Goal: Information Seeking & Learning: Check status

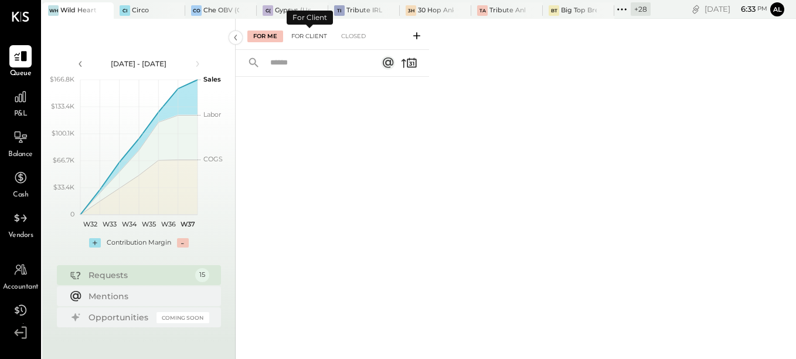
click at [308, 39] on div "For Client" at bounding box center [308, 36] width 47 height 12
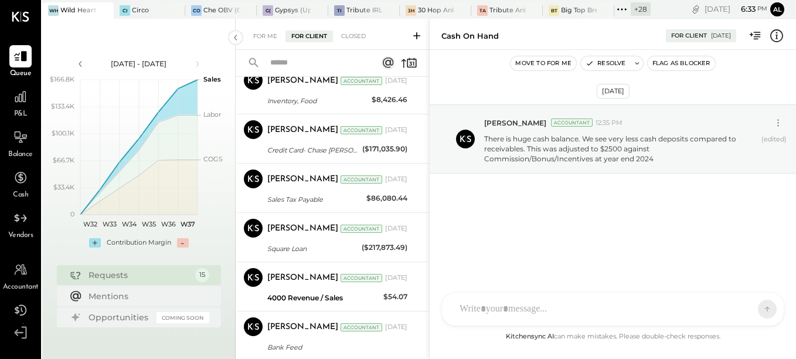
scroll to position [281, 0]
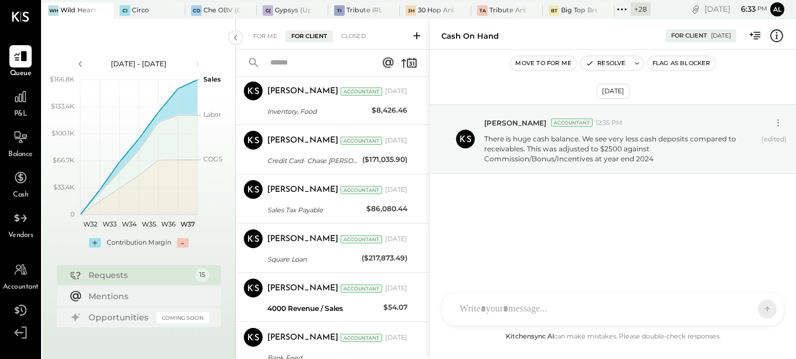
click at [28, 151] on span "Balance" at bounding box center [20, 154] width 25 height 11
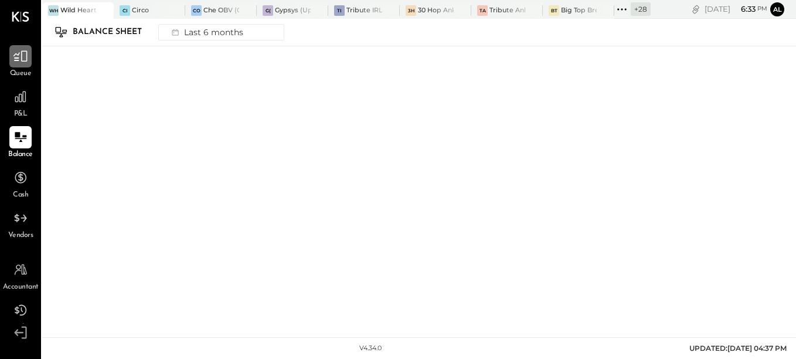
click at [26, 64] on icon at bounding box center [20, 56] width 15 height 15
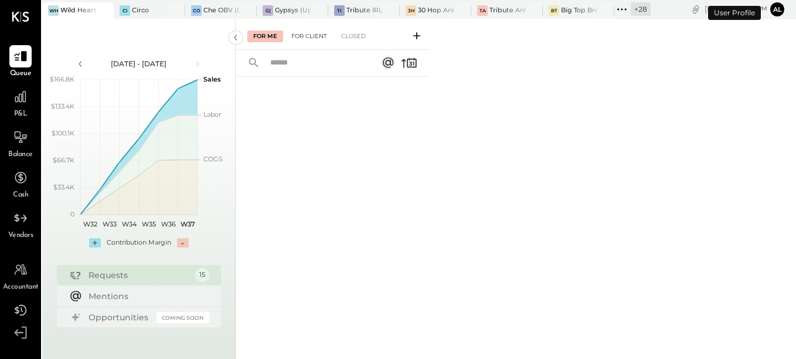
click at [310, 32] on div "For Client" at bounding box center [308, 36] width 47 height 12
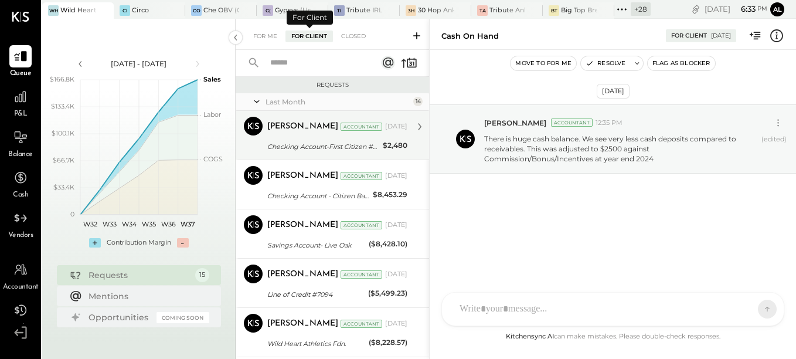
click at [313, 148] on div "Checking Account-First Citizen #0193" at bounding box center [323, 147] width 112 height 12
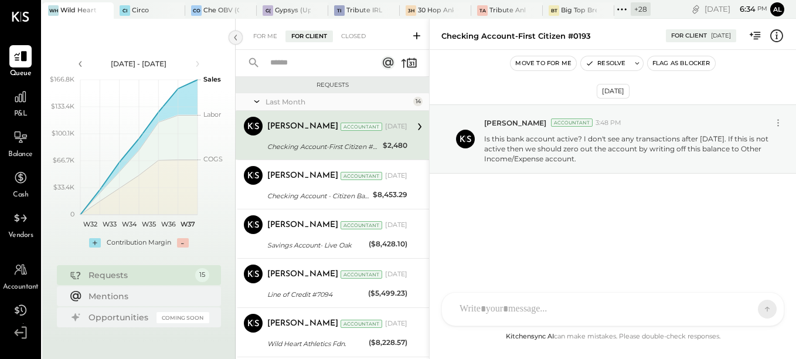
click at [235, 37] on icon at bounding box center [235, 38] width 3 height 6
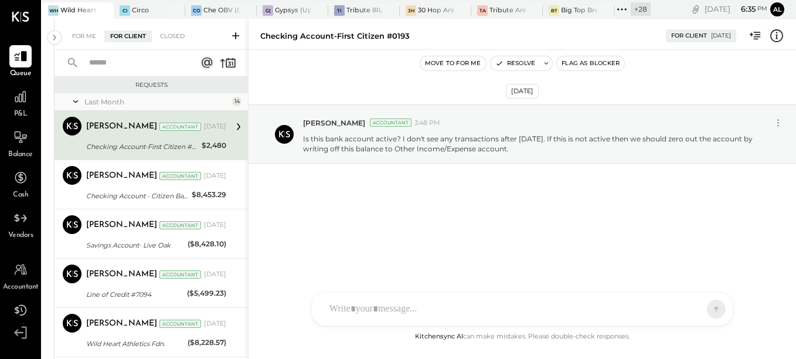
click at [237, 129] on icon at bounding box center [239, 126] width 4 height 7
click at [146, 142] on div "Checking Account-First Citizen #0193" at bounding box center [142, 147] width 112 height 12
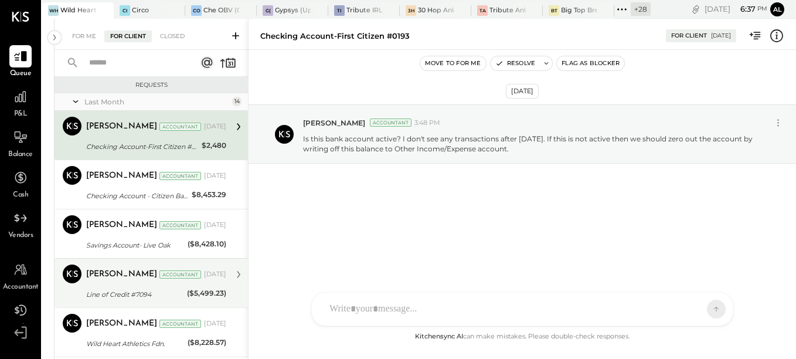
click at [136, 299] on div "Line of Credit #7094" at bounding box center [134, 294] width 97 height 12
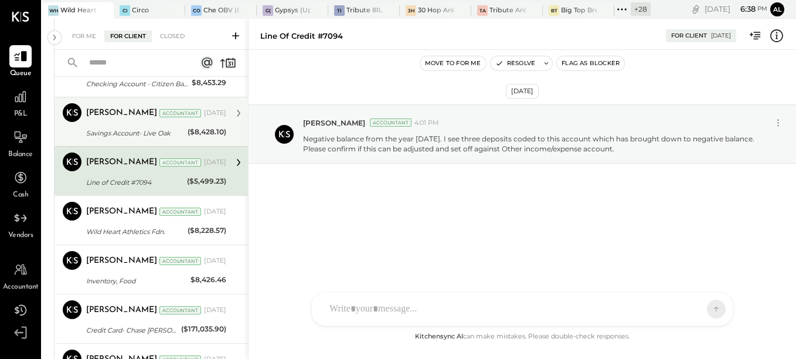
scroll to position [117, 0]
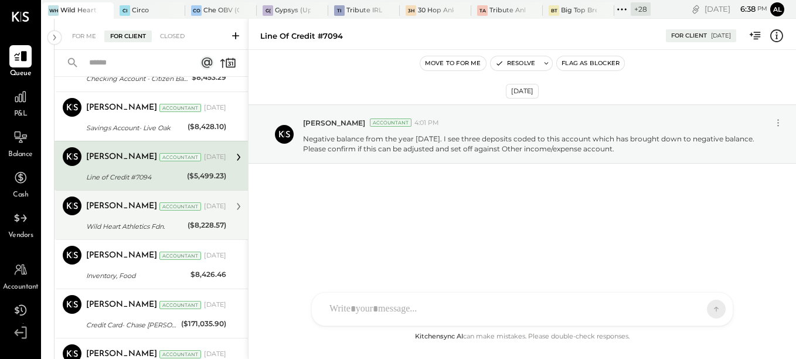
click at [117, 224] on div "Wild Heart Athletics Fdn." at bounding box center [135, 226] width 98 height 12
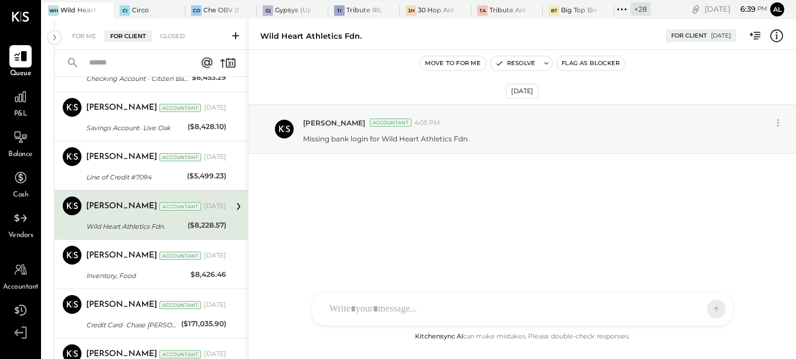
scroll to position [176, 0]
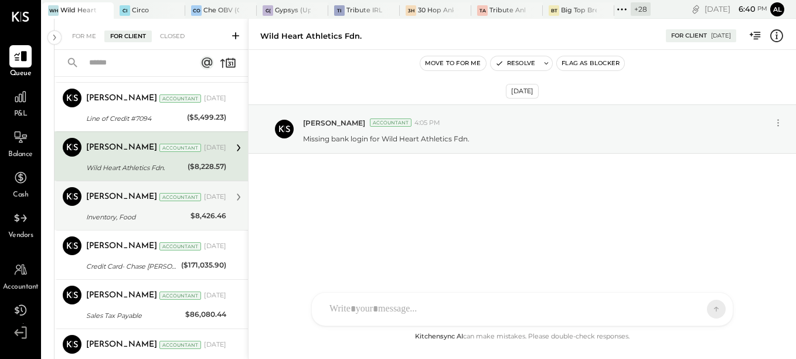
click at [144, 221] on div "Inventory, Food" at bounding box center [136, 217] width 101 height 12
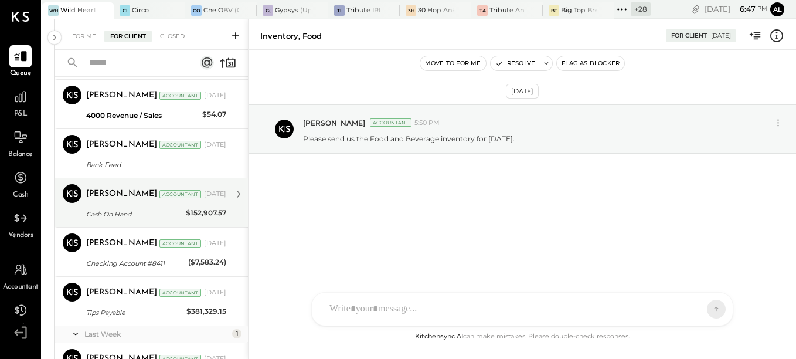
scroll to position [422, 0]
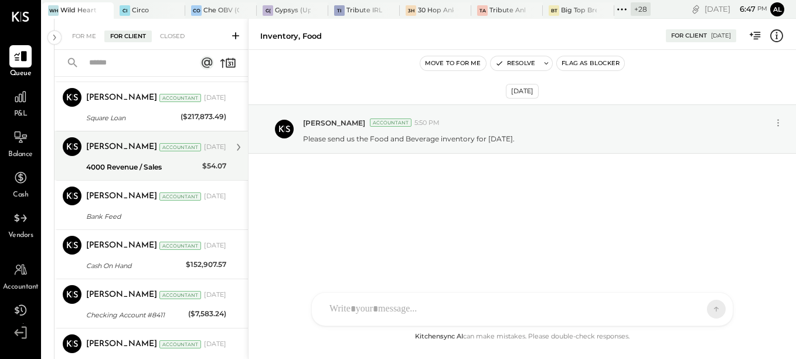
click at [118, 166] on div "4000 Revenue / Sales" at bounding box center [142, 167] width 112 height 12
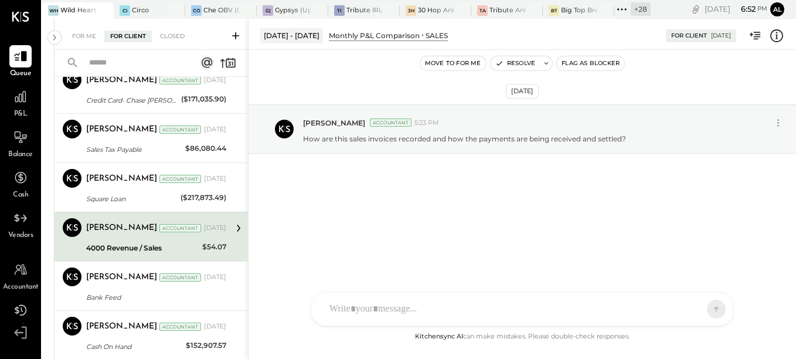
scroll to position [305, 0]
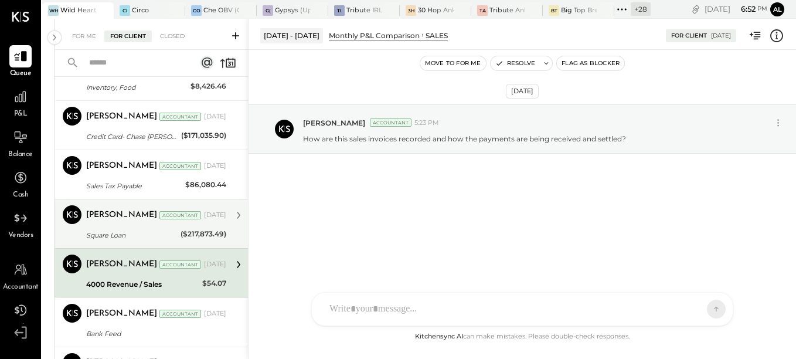
click at [131, 234] on div "Square Loan" at bounding box center [131, 235] width 91 height 12
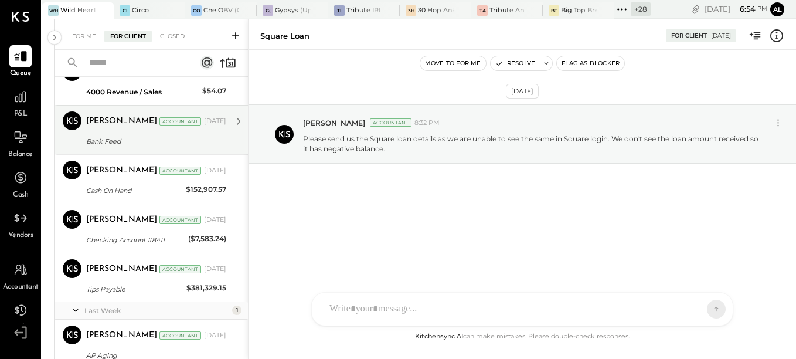
scroll to position [540, 0]
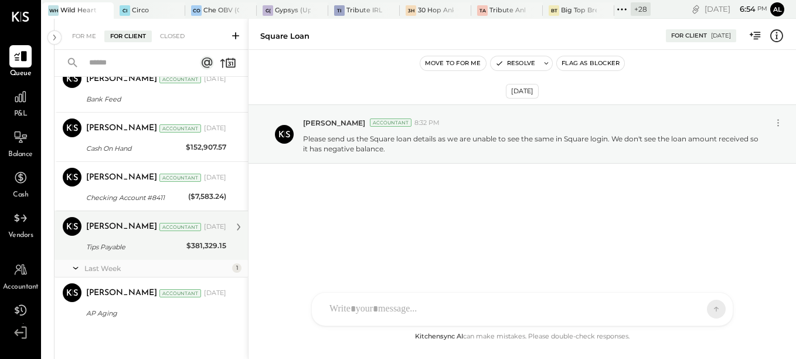
click at [113, 251] on div "Tips Payable" at bounding box center [134, 247] width 97 height 12
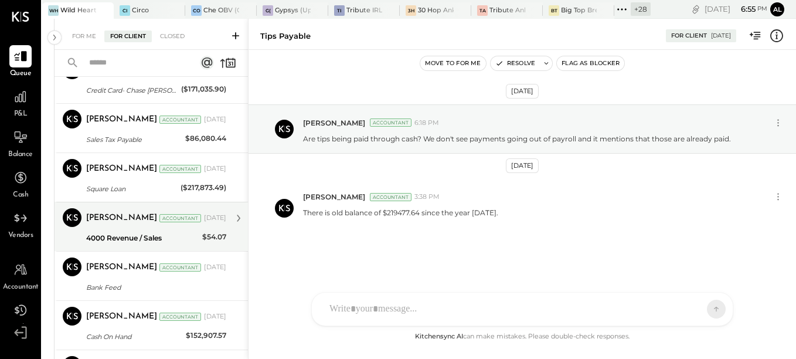
scroll to position [410, 0]
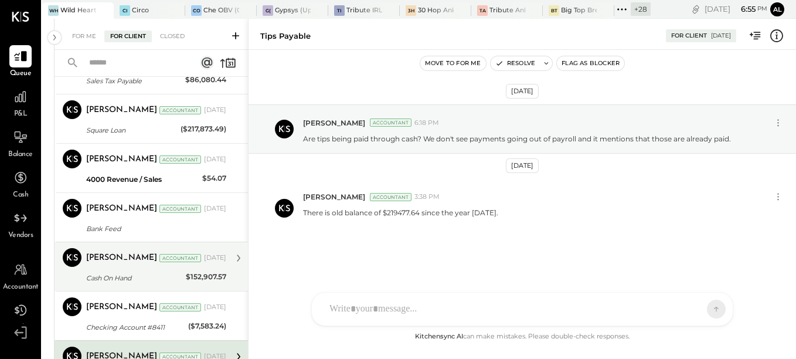
click at [122, 279] on div "Cash On Hand" at bounding box center [134, 278] width 96 height 12
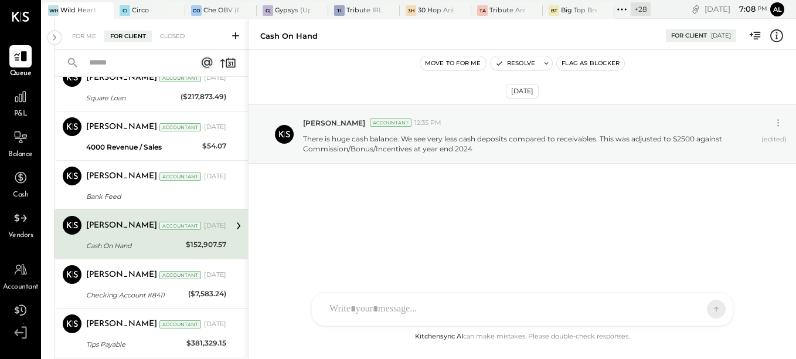
scroll to position [469, 0]
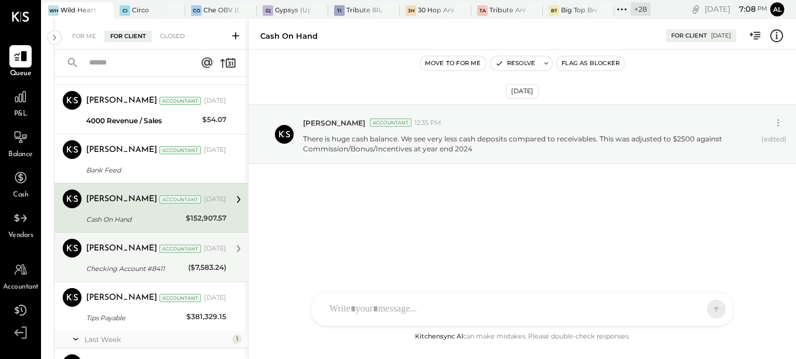
drag, startPoint x: 121, startPoint y: 266, endPoint x: 141, endPoint y: 279, distance: 24.2
click at [121, 266] on div "Checking Account #8411" at bounding box center [135, 268] width 98 height 12
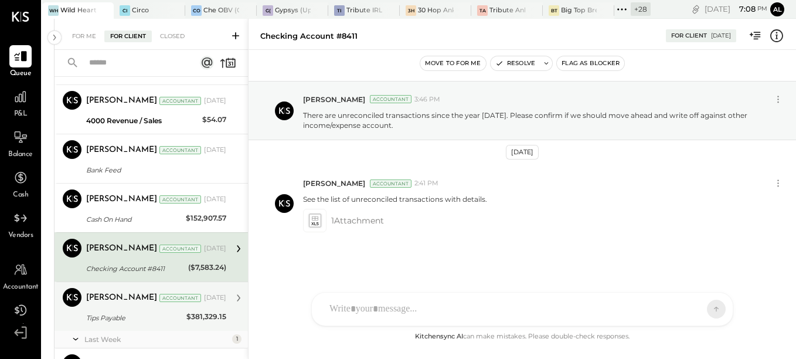
scroll to position [540, 0]
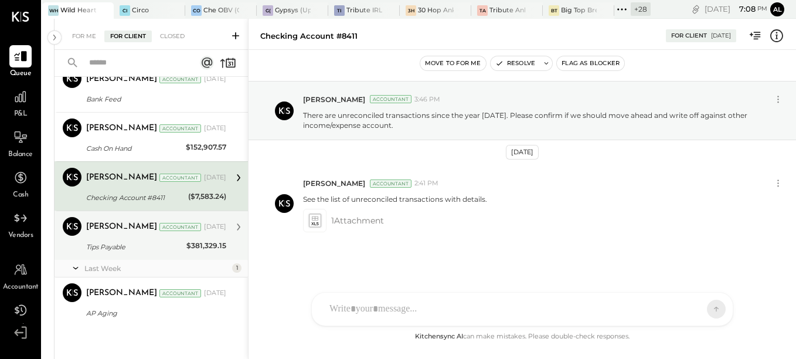
click at [123, 240] on div "Tips Payable" at bounding box center [134, 247] width 97 height 14
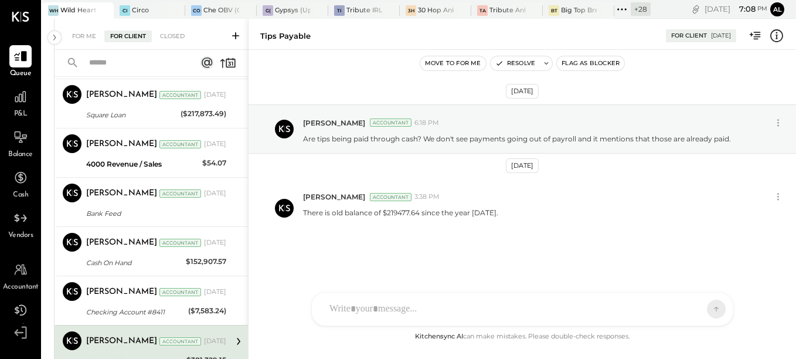
scroll to position [422, 0]
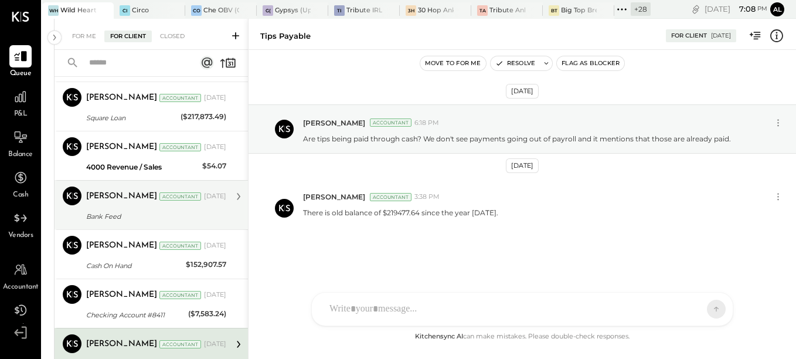
click at [123, 219] on div "Bank Feed" at bounding box center [154, 216] width 136 height 12
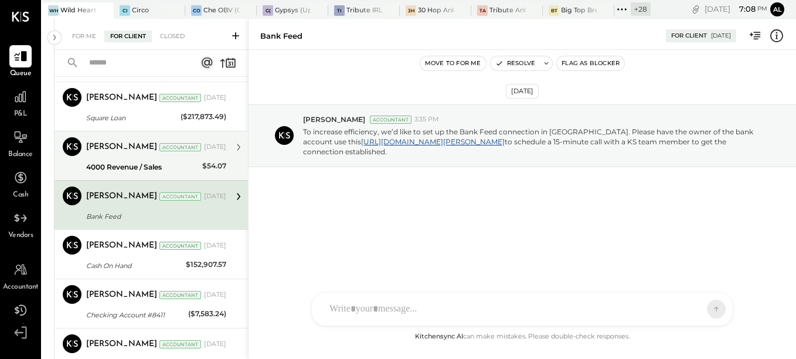
click at [114, 162] on div "4000 Revenue / Sales" at bounding box center [142, 167] width 112 height 12
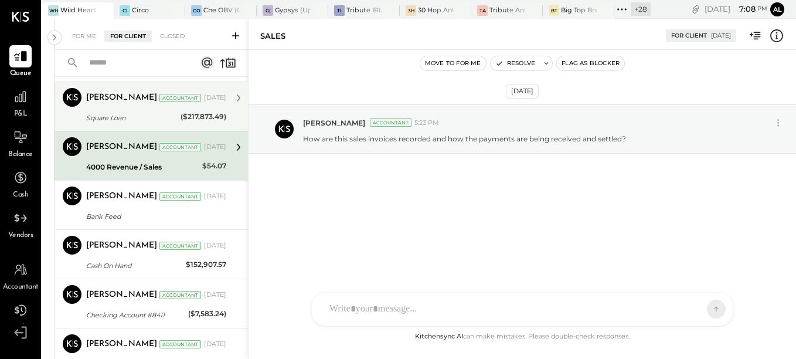
click at [114, 112] on div "Square Loan" at bounding box center [131, 118] width 91 height 12
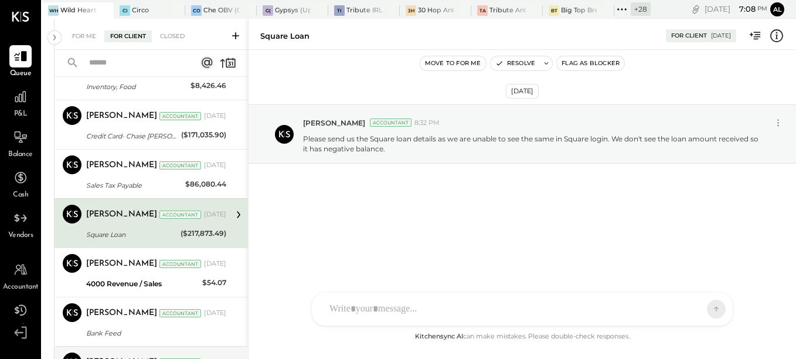
scroll to position [305, 0]
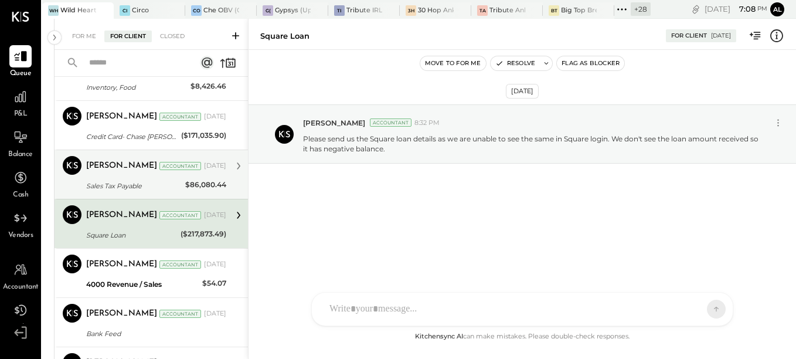
click at [110, 181] on div "Sales Tax Payable" at bounding box center [133, 186] width 95 height 12
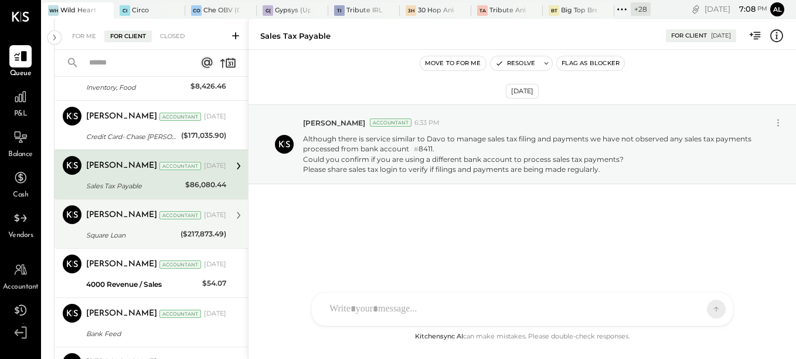
click at [108, 234] on div "Square Loan" at bounding box center [131, 235] width 91 height 12
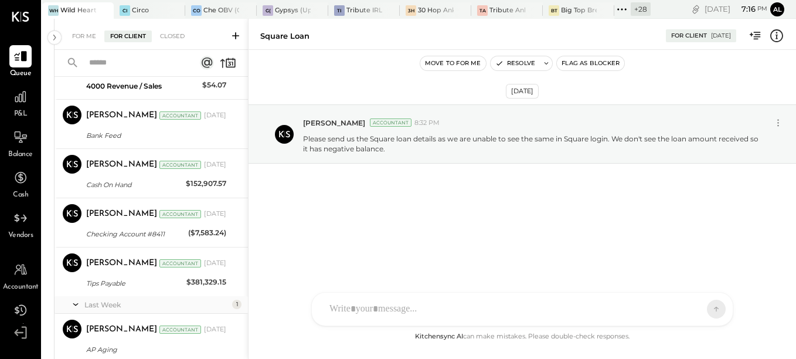
scroll to position [540, 0]
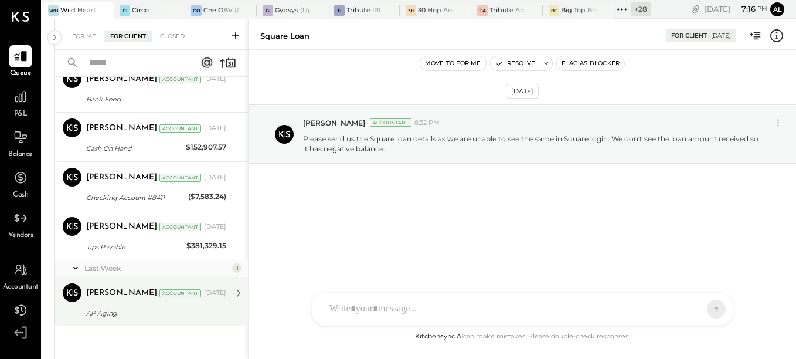
click at [116, 312] on div "AP Aging" at bounding box center [154, 313] width 136 height 12
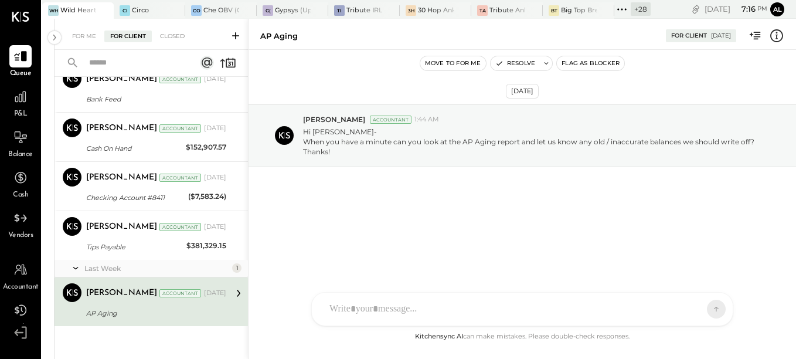
click at [108, 310] on div "AP Aging" at bounding box center [154, 313] width 136 height 12
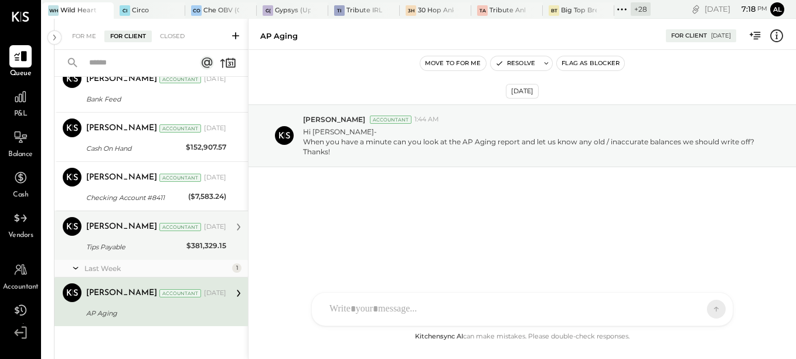
click at [116, 243] on div "Tips Payable" at bounding box center [134, 247] width 97 height 12
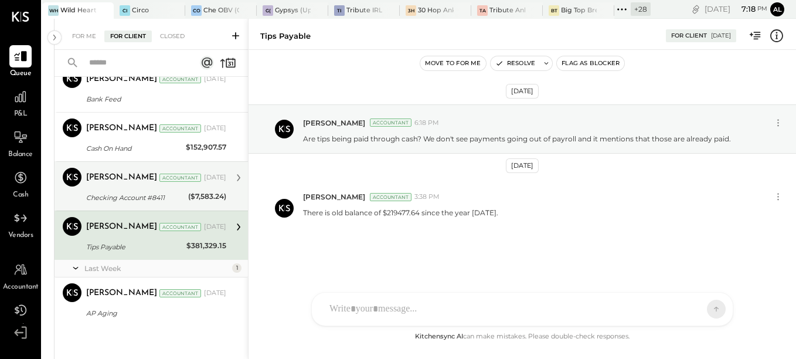
click at [103, 180] on div "[PERSON_NAME]" at bounding box center [121, 178] width 71 height 12
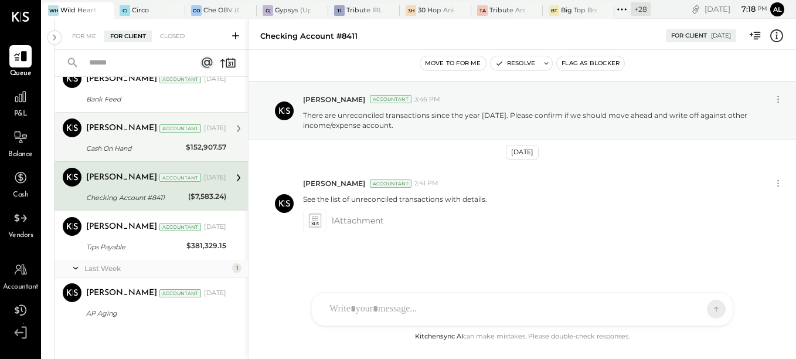
click at [115, 139] on div "[PERSON_NAME] Accountant [DATE] Cash On Hand $152,907.57 There is huge cash bal…" at bounding box center [156, 136] width 140 height 37
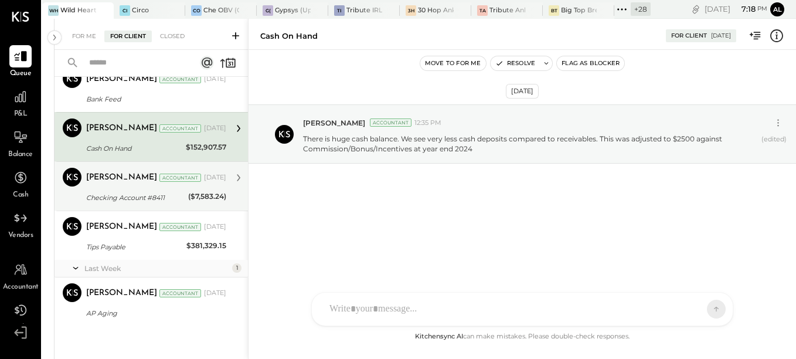
click at [105, 194] on div "Checking Account #8411" at bounding box center [135, 198] width 98 height 12
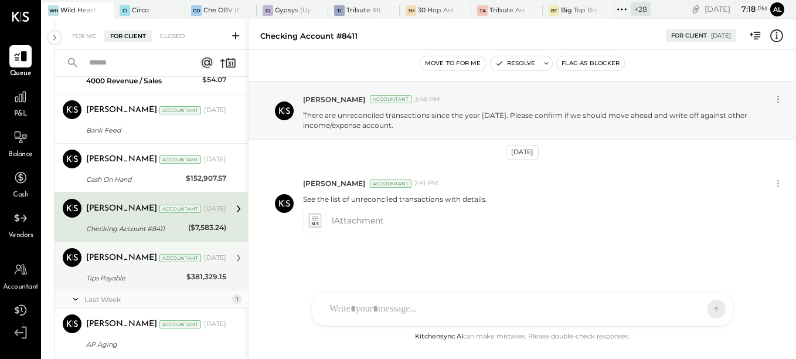
scroll to position [481, 0]
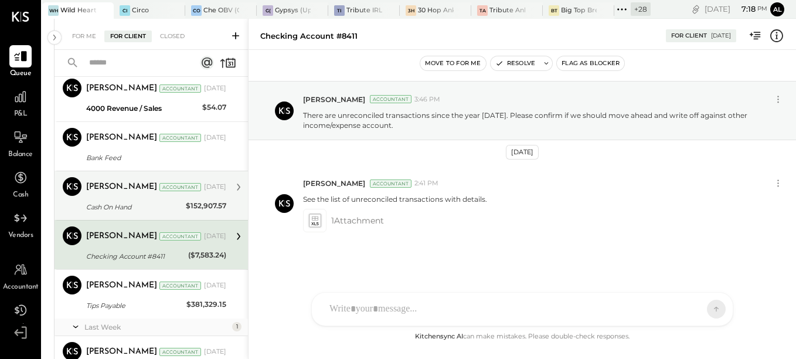
click at [124, 202] on div "Cash On Hand" at bounding box center [134, 207] width 96 height 12
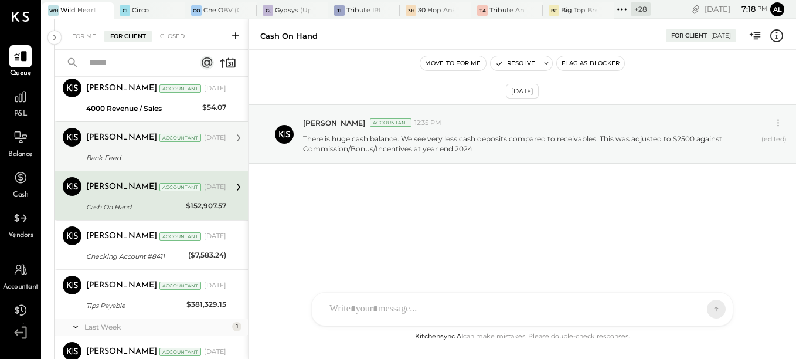
click at [104, 139] on div "[PERSON_NAME]" at bounding box center [121, 138] width 71 height 12
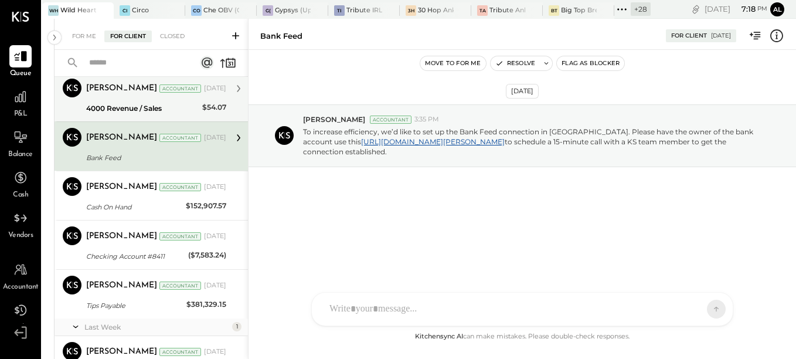
click at [107, 88] on div "[PERSON_NAME]" at bounding box center [121, 89] width 71 height 12
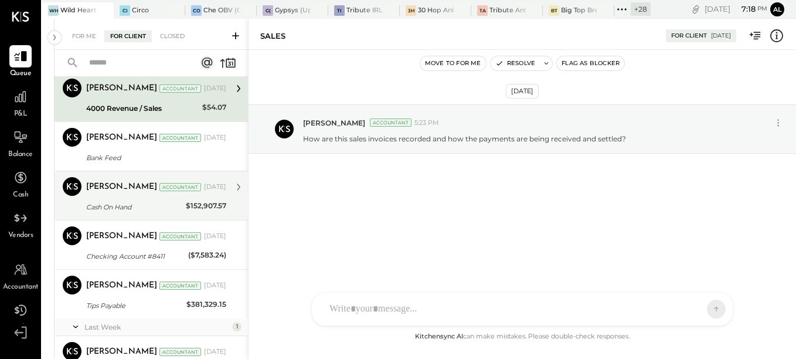
scroll to position [364, 0]
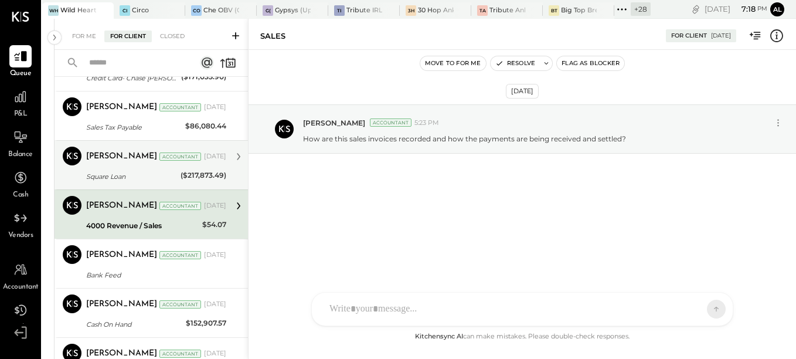
click at [117, 172] on div "Square Loan" at bounding box center [131, 176] width 91 height 12
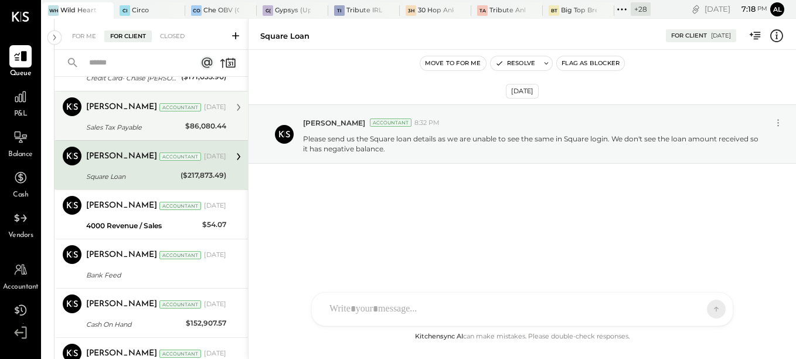
click at [112, 121] on div "Sales Tax Payable" at bounding box center [133, 127] width 95 height 12
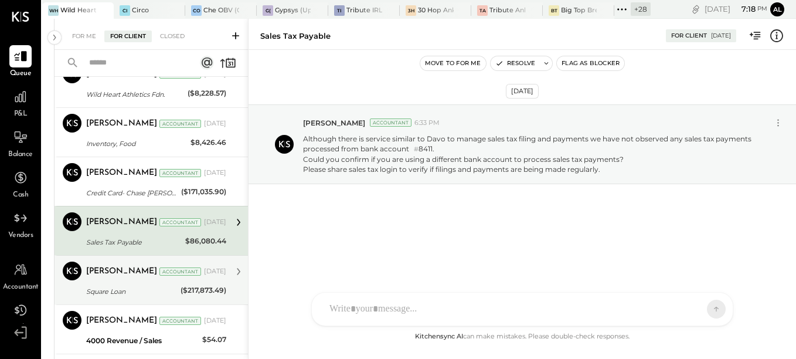
scroll to position [247, 0]
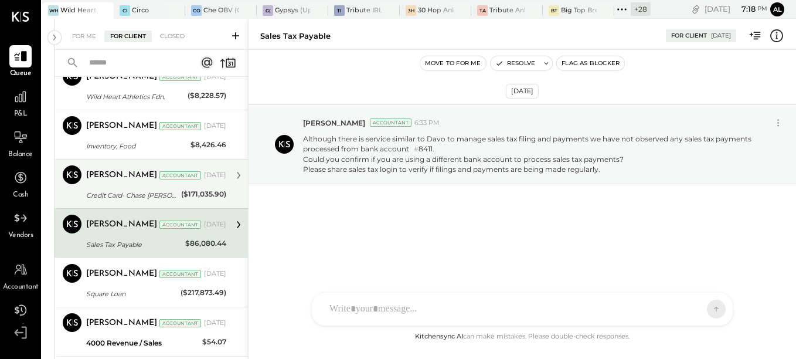
click at [101, 196] on div "Credit Card- Chase [PERSON_NAME]" at bounding box center [131, 195] width 91 height 12
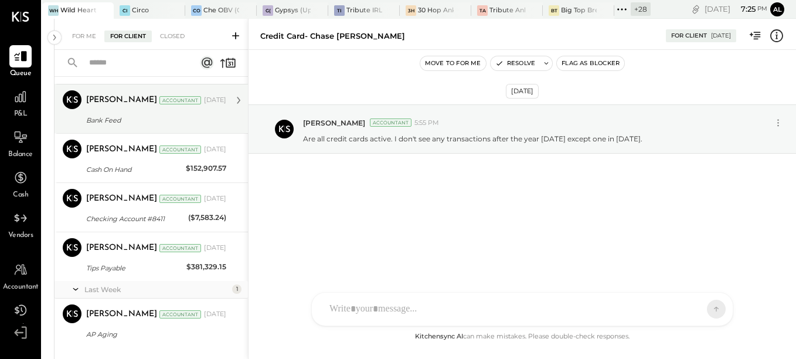
scroll to position [540, 0]
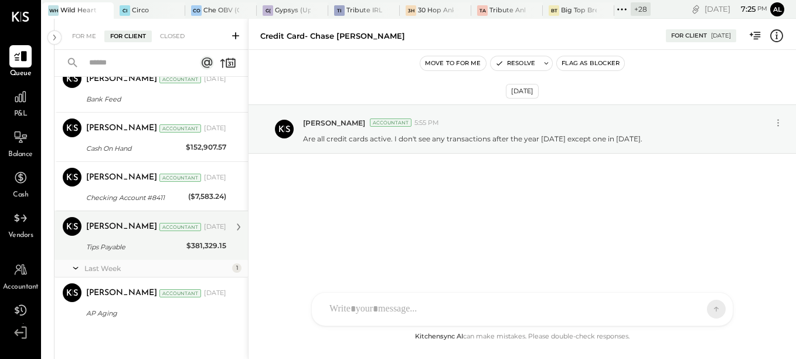
click at [126, 242] on div "Tips Payable" at bounding box center [134, 247] width 97 height 12
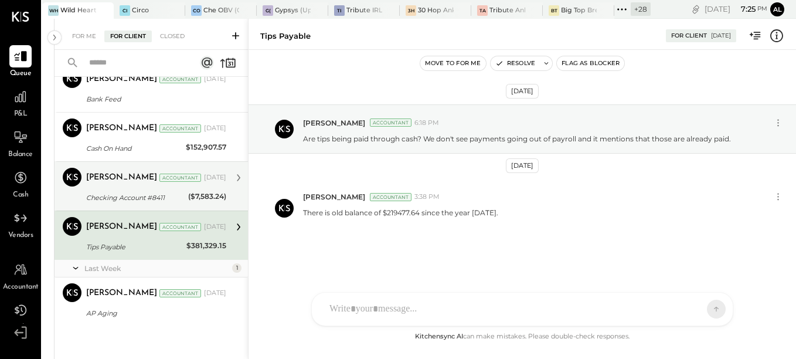
click at [111, 181] on div "[PERSON_NAME]" at bounding box center [121, 178] width 71 height 12
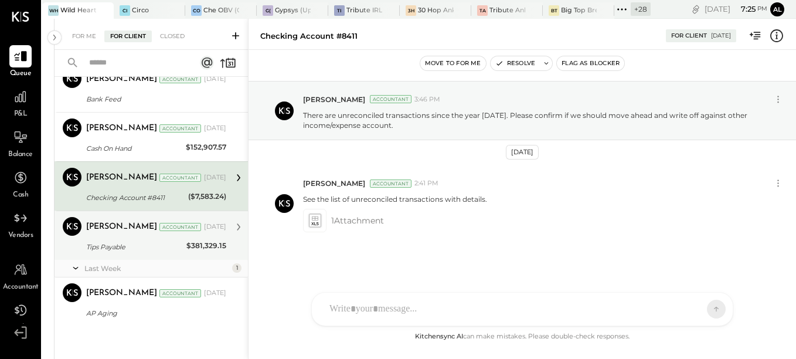
scroll to position [481, 0]
